Goal: Find specific page/section: Find specific page/section

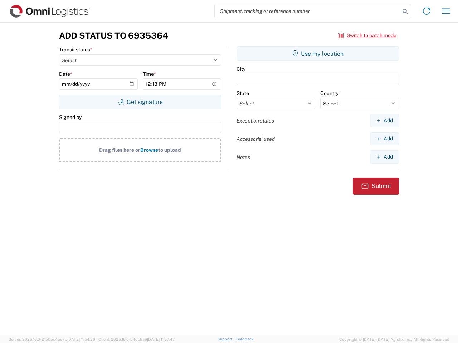
click at [307, 11] on input "search" at bounding box center [307, 11] width 185 height 14
click at [405, 11] on icon at bounding box center [405, 11] width 10 height 10
click at [426, 11] on icon at bounding box center [426, 10] width 11 height 11
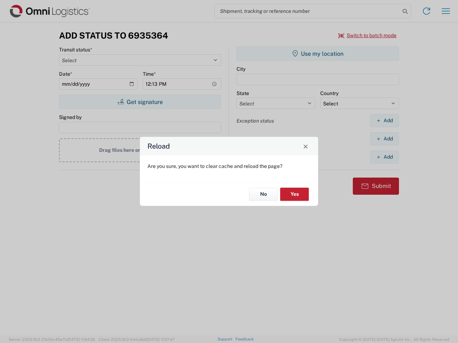
click at [367, 35] on div "Reload Are you sure, you want to clear cache and reload the page? No Yes" at bounding box center [229, 171] width 458 height 343
click at [140, 102] on div "Reload Are you sure, you want to clear cache and reload the page? No Yes" at bounding box center [229, 171] width 458 height 343
click at [318, 54] on div "Reload Are you sure, you want to clear cache and reload the page? No Yes" at bounding box center [229, 171] width 458 height 343
click at [384, 121] on div "Reload Are you sure, you want to clear cache and reload the page? No Yes" at bounding box center [229, 171] width 458 height 343
click at [384, 139] on div "Reload Are you sure, you want to clear cache and reload the page? No Yes" at bounding box center [229, 171] width 458 height 343
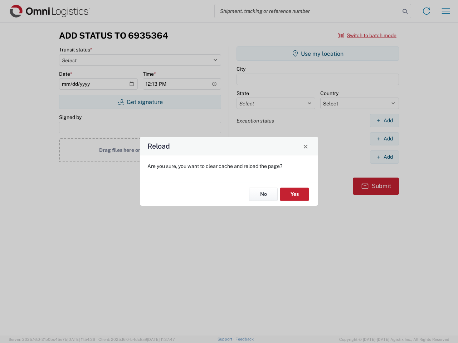
click at [384, 157] on div "Reload Are you sure, you want to clear cache and reload the page? No Yes" at bounding box center [229, 171] width 458 height 343
